Goal: Check status: Check status

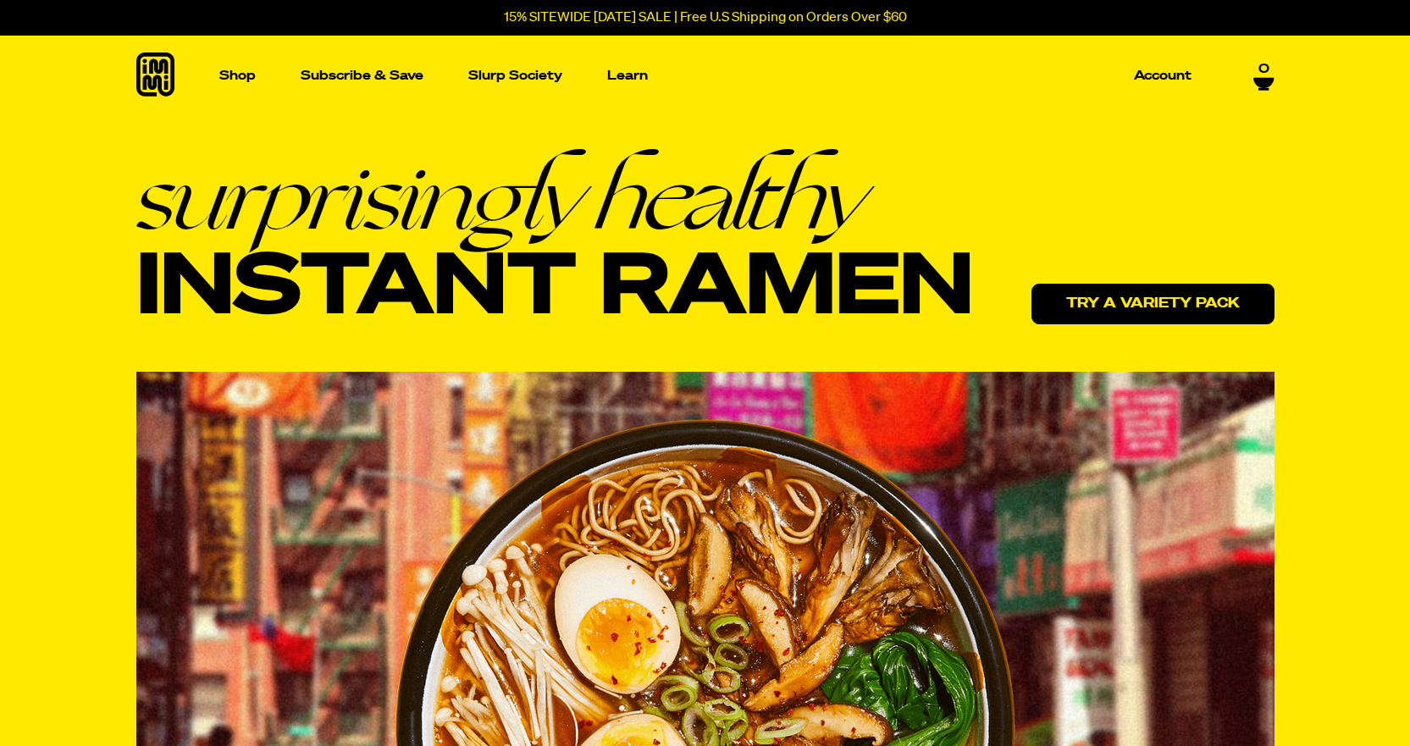
click at [1157, 304] on link "Try a variety pack" at bounding box center [1153, 304] width 243 height 41
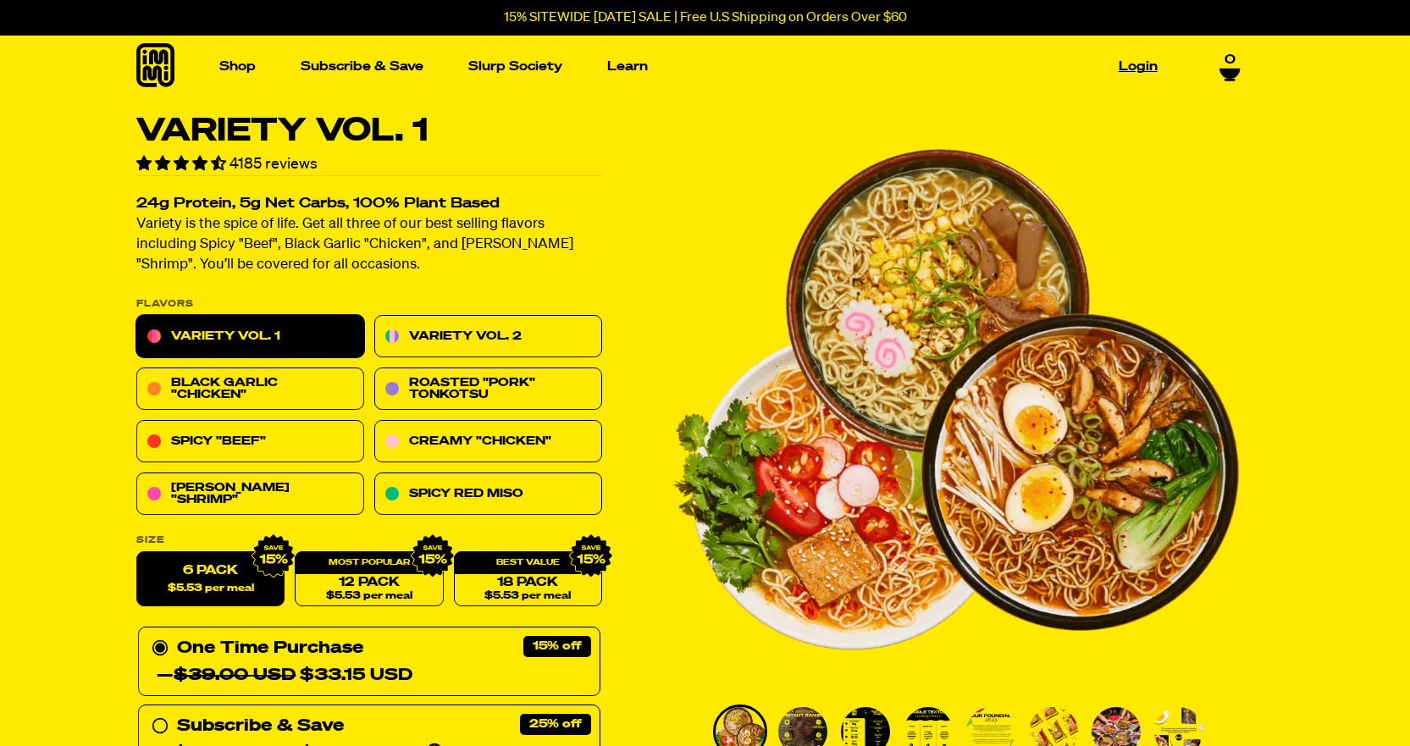
click at [1135, 69] on link "Login" at bounding box center [1138, 66] width 53 height 26
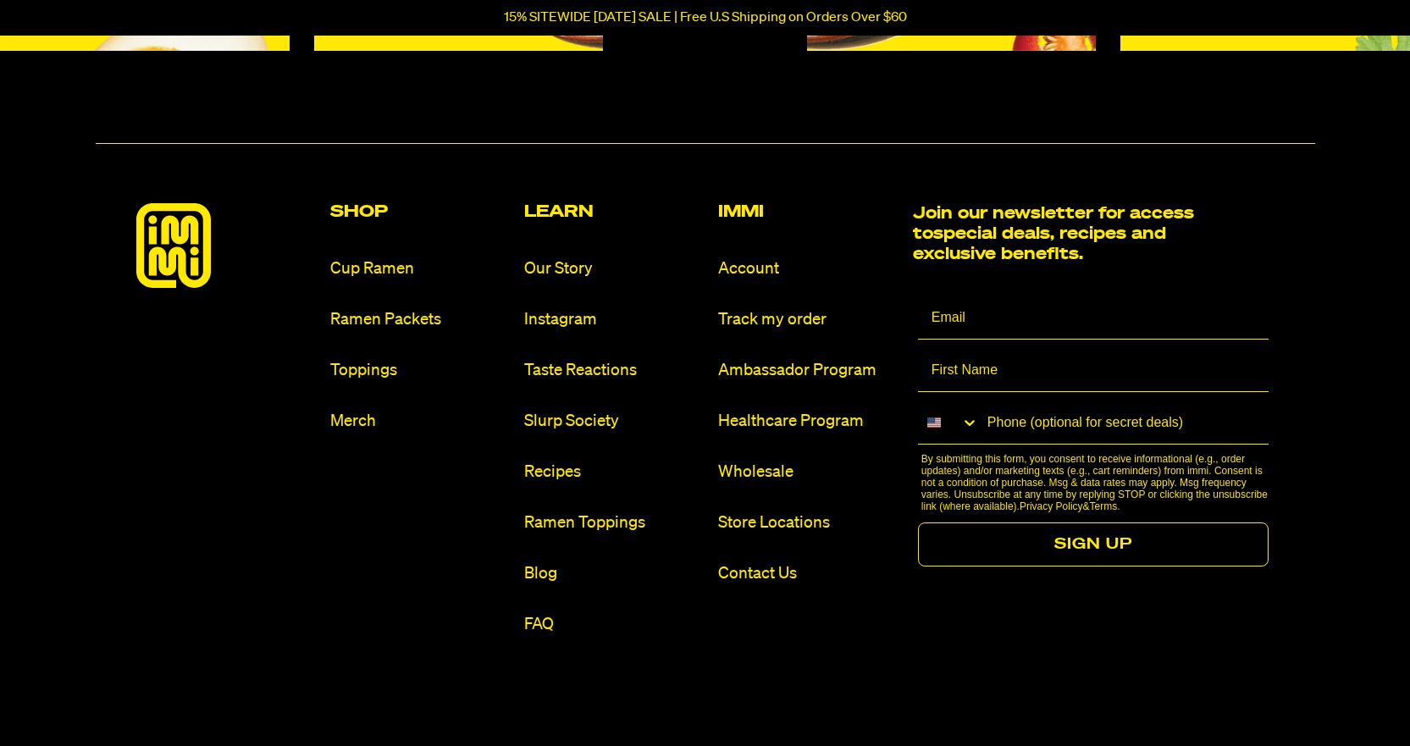
scroll to position [1165, 0]
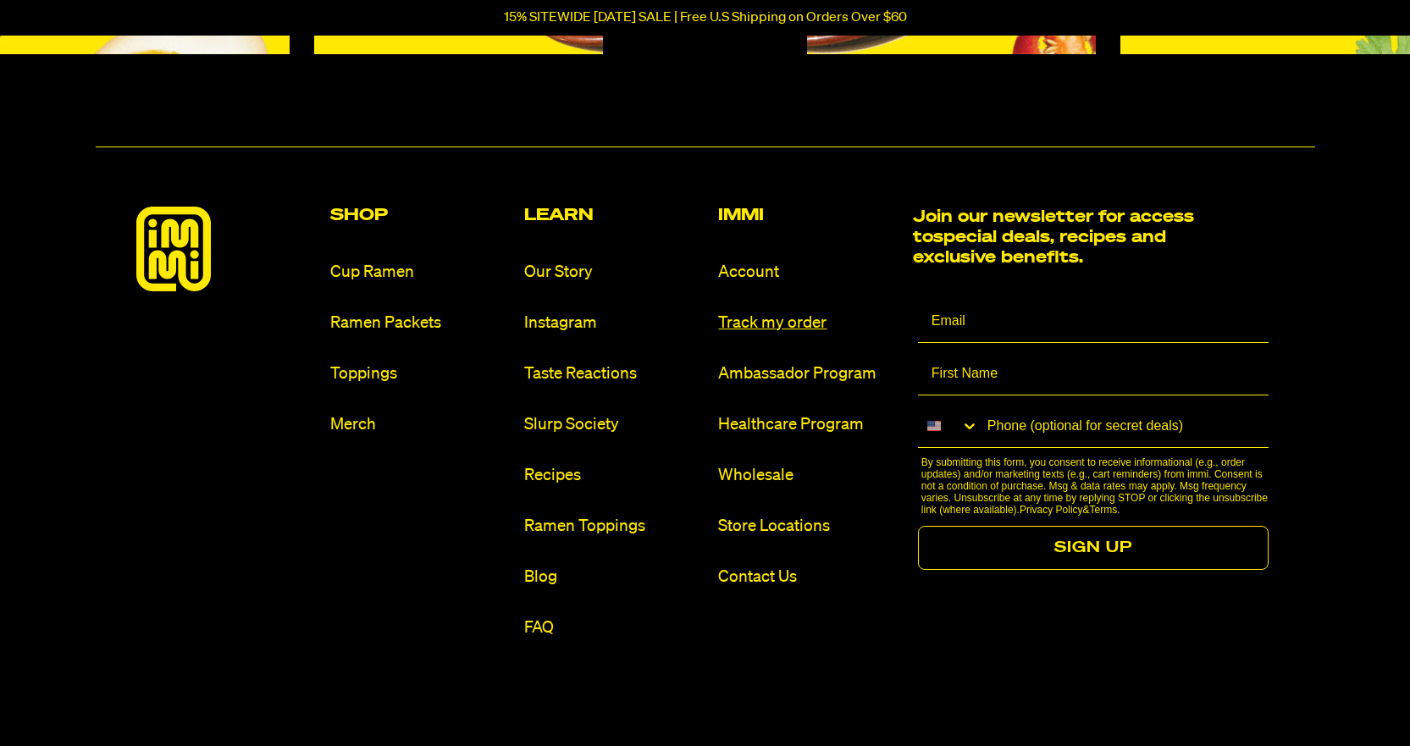
click at [809, 328] on link "Track my order" at bounding box center [808, 323] width 180 height 23
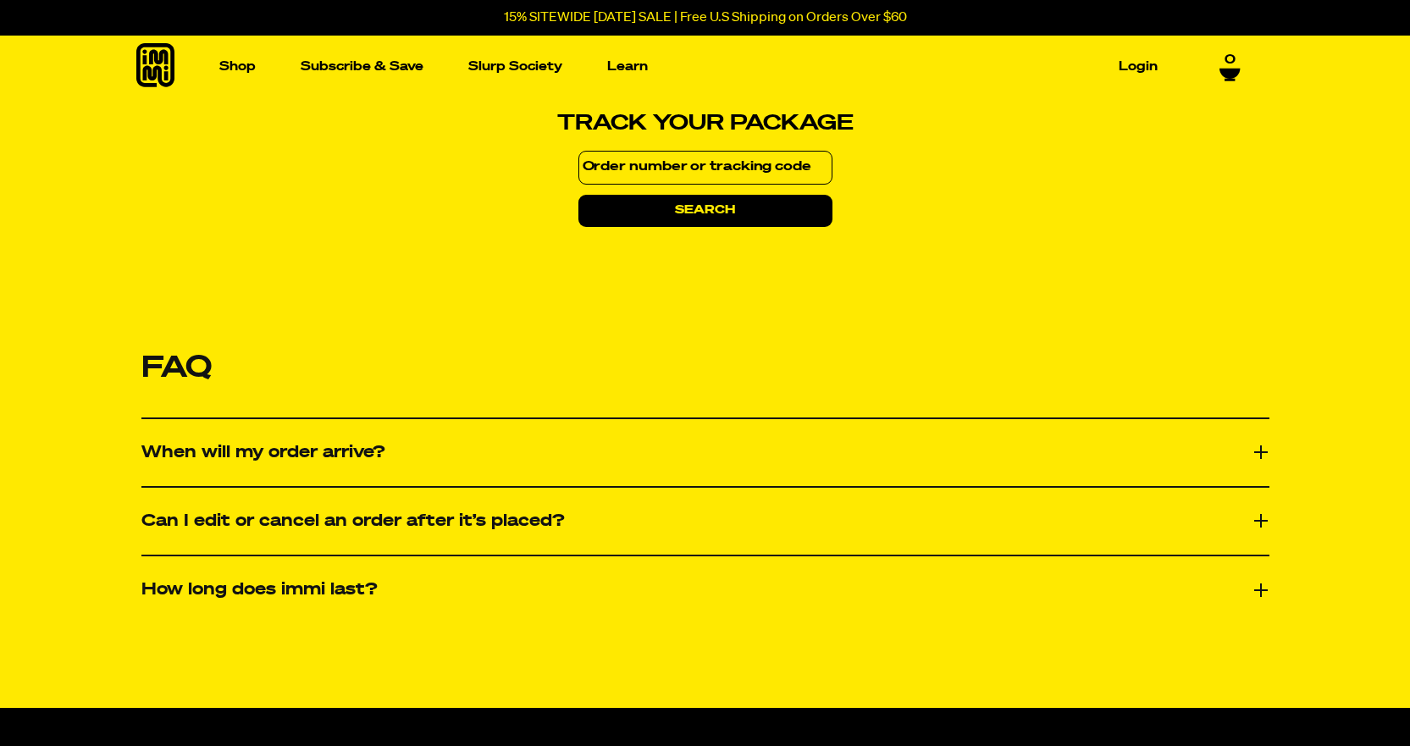
click at [734, 165] on input at bounding box center [705, 168] width 254 height 34
type input "672896"
click at [578, 195] on button "search" at bounding box center [705, 211] width 254 height 32
